Goal: Task Accomplishment & Management: Complete application form

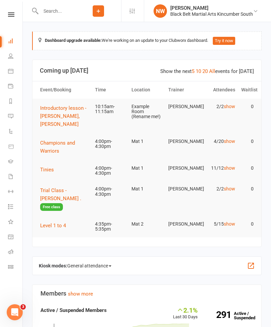
click at [67, 11] on input "text" at bounding box center [56, 10] width 37 height 9
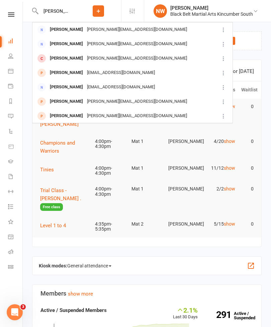
type input "Natasha"
click at [119, 26] on div "natasha_cudilla@hotmail.com" at bounding box center [137, 30] width 104 height 10
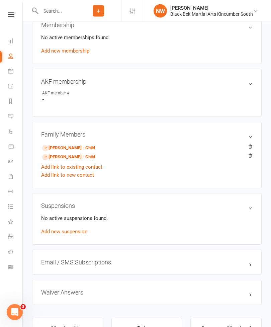
scroll to position [257, 0]
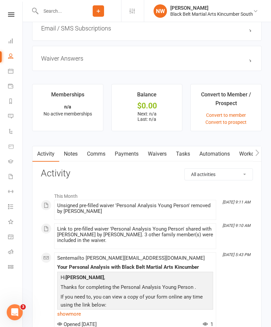
click at [167, 158] on link "Waivers" at bounding box center [157, 153] width 28 height 15
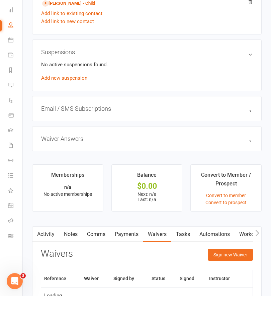
scroll to position [426, 0]
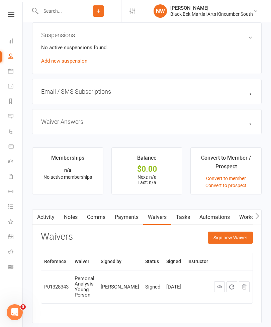
click at [229, 243] on button "Sign new Waiver" at bounding box center [230, 237] width 45 height 12
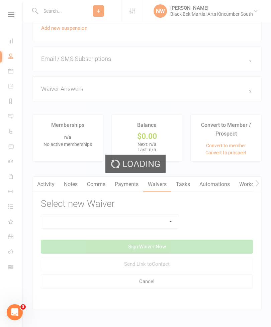
scroll to position [462, 0]
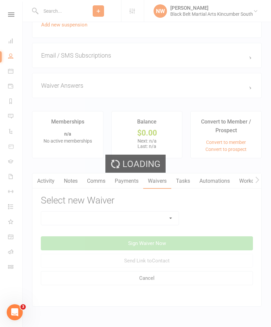
click at [139, 221] on div "Loading" at bounding box center [135, 163] width 271 height 327
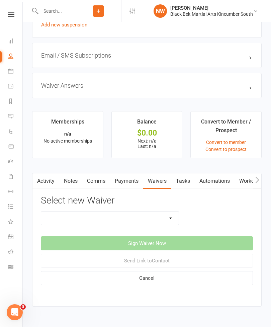
click at [153, 222] on select "Direct Debit Request Festival Enrolment Festival Trial Class Holiday Camp Waive…" at bounding box center [109, 217] width 137 height 13
select select "11213"
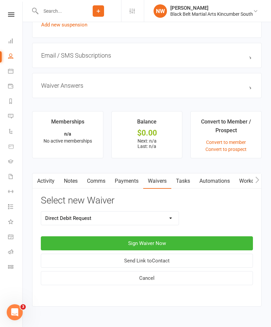
click at [167, 241] on button "Sign Waiver Now" at bounding box center [147, 243] width 212 height 14
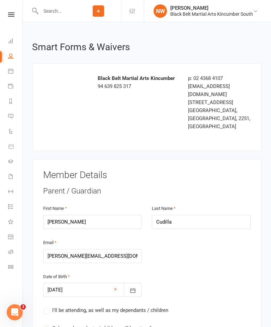
click at [61, 15] on input "text" at bounding box center [56, 10] width 37 height 9
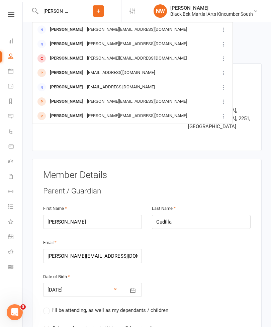
type input "Natasha cudilla"
click at [123, 28] on div "natasha_cudilla@hotmail.com" at bounding box center [137, 30] width 104 height 10
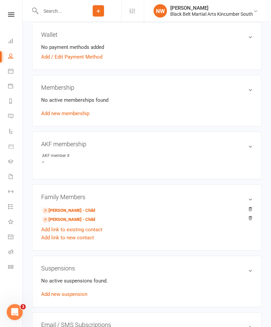
scroll to position [194, 0]
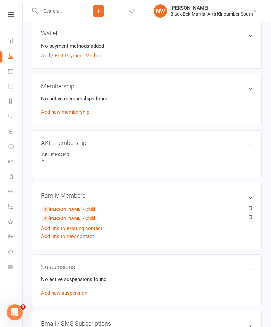
click at [82, 205] on li "Noah Densmore - Child" at bounding box center [146, 208] width 211 height 9
click at [74, 212] on link "Noah Densmore - Child" at bounding box center [68, 209] width 53 height 7
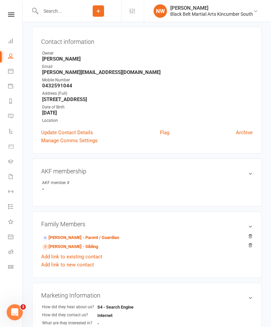
scroll to position [97, 0]
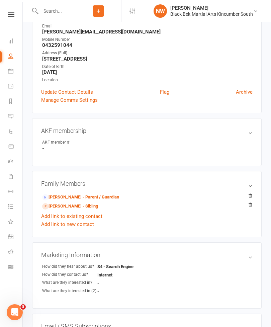
click at [86, 90] on link "Update Contact Details" at bounding box center [67, 92] width 52 height 8
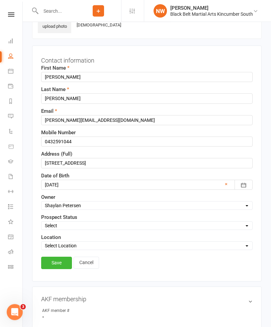
scroll to position [31, 0]
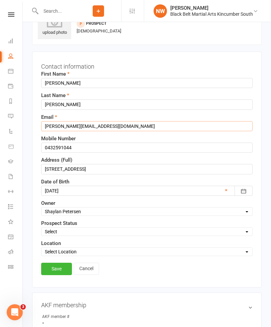
click at [120, 124] on input "natasha_cudilla@hotmail.com" at bounding box center [146, 126] width 211 height 10
click at [53, 126] on input "natasha_cudilla@hotmail.com" at bounding box center [146, 126] width 211 height 10
click at [51, 125] on input "Chris@mtindustrial.com.au" at bounding box center [146, 126] width 211 height 10
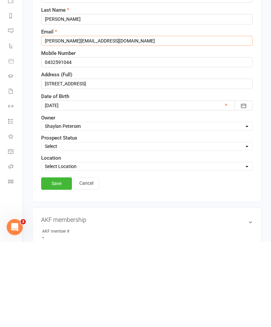
type input "chris@mtindustrial.com.au"
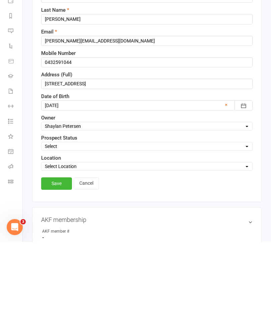
click at [59, 263] on link "Save" at bounding box center [56, 269] width 31 height 12
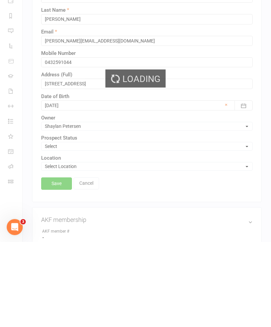
scroll to position [117, 0]
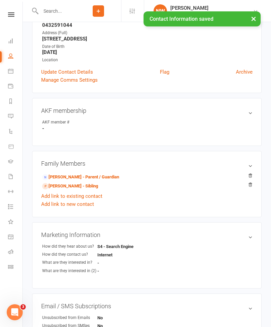
click at [111, 176] on link "Natasha Cudilla - Parent / Guardian" at bounding box center [80, 177] width 77 height 7
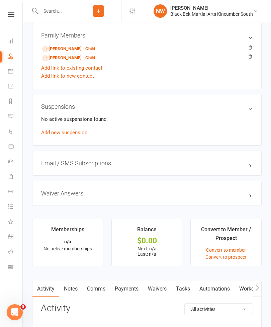
scroll to position [371, 0]
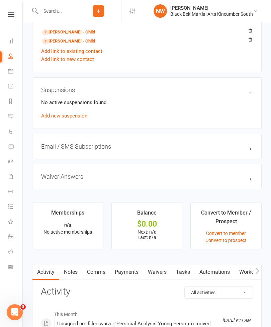
click at [156, 273] on link "Waivers" at bounding box center [157, 271] width 28 height 15
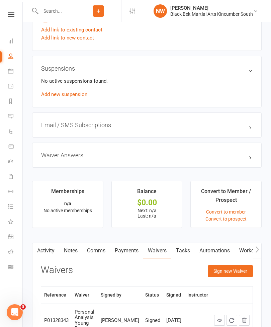
click at [230, 273] on button "Sign new Waiver" at bounding box center [230, 271] width 45 height 12
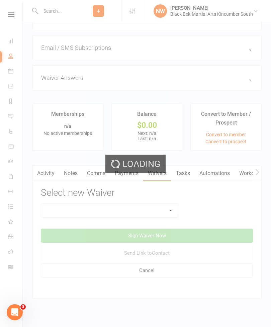
scroll to position [483, 0]
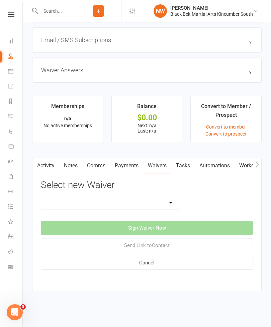
click at [159, 196] on select "Direct Debit Request Festival Enrolment Festival Trial Class Holiday Camp Waive…" at bounding box center [109, 202] width 137 height 13
select select "5212"
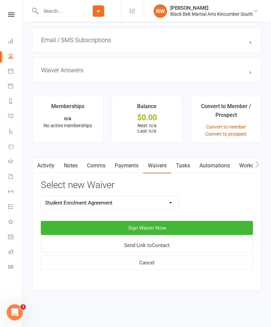
click at [165, 221] on button "Sign Waiver Now" at bounding box center [147, 228] width 212 height 14
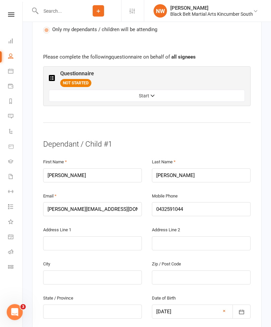
click at [153, 90] on button "Start" at bounding box center [147, 96] width 196 height 12
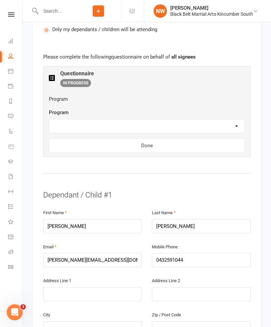
click at [219, 119] on select "Little Dragons Basic Leadership Kickboxing Kobudo Masterclub" at bounding box center [146, 125] width 195 height 13
select select "Little Dragons"
click at [176, 138] on button "Done" at bounding box center [147, 145] width 196 height 14
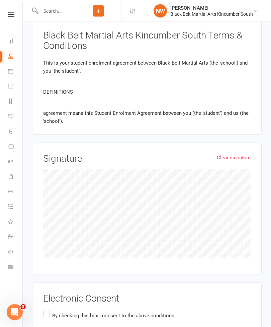
scroll to position [974, 0]
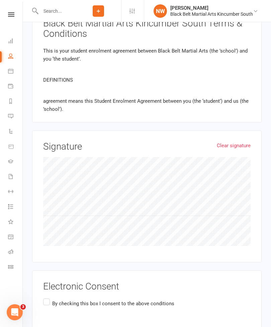
click at [50, 297] on label "By checking this box I consent to the above conditions" at bounding box center [108, 303] width 131 height 13
click at [47, 297] on input "By checking this box I consent to the above conditions" at bounding box center [45, 297] width 4 height 0
